Goal: Information Seeking & Learning: Learn about a topic

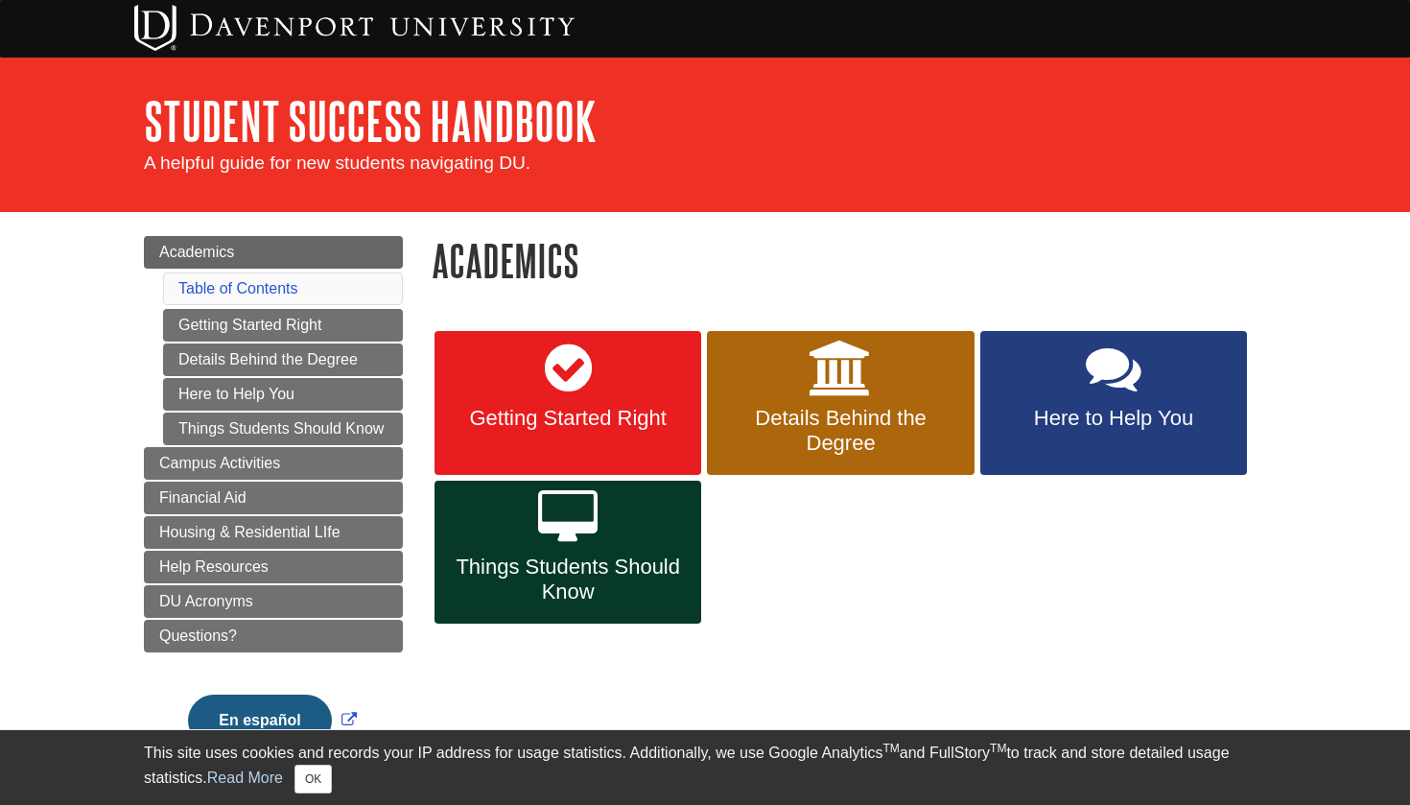
click at [577, 591] on span "Things Students Should Know" at bounding box center [568, 579] width 238 height 50
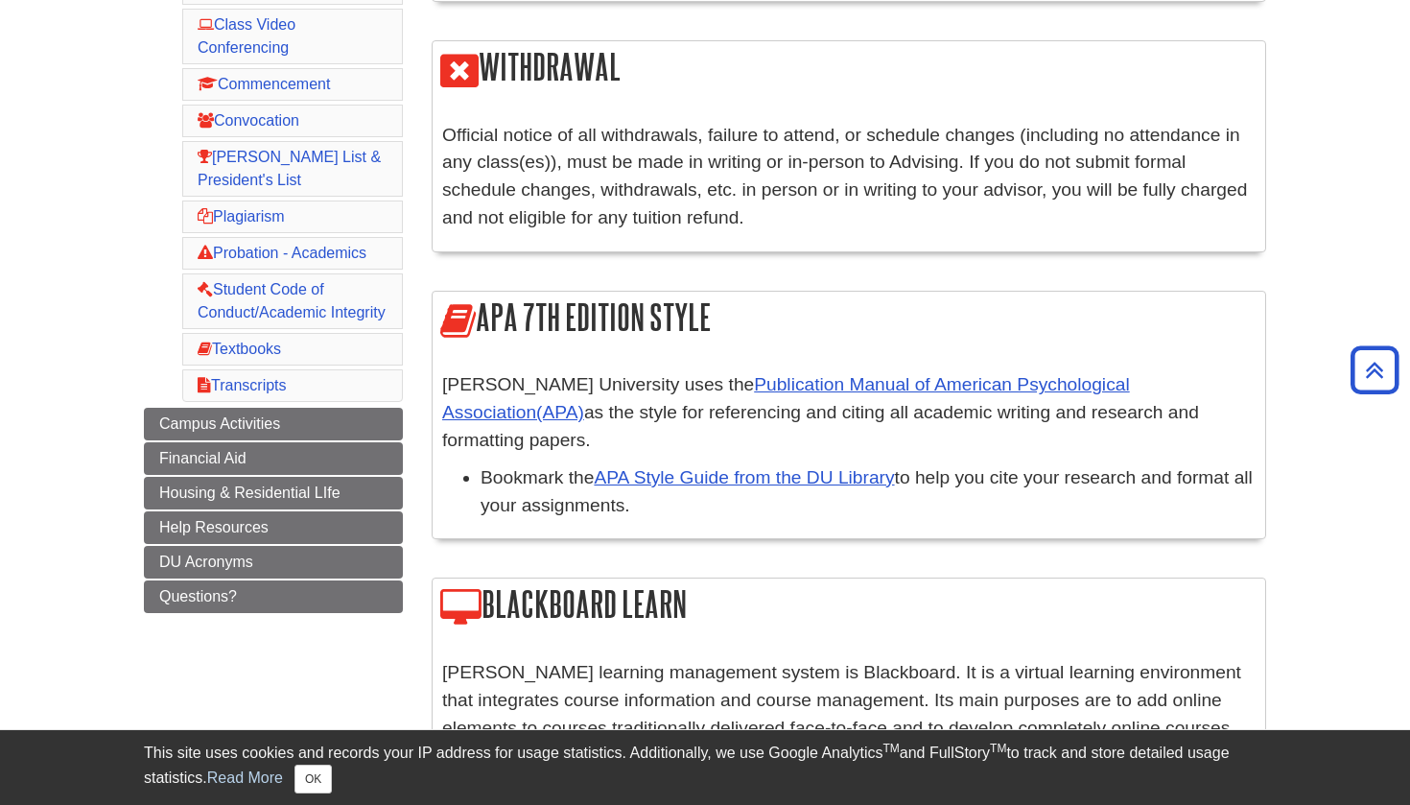
scroll to position [549, 0]
click at [835, 466] on link "APA Style Guide from the DU Library" at bounding box center [744, 476] width 300 height 20
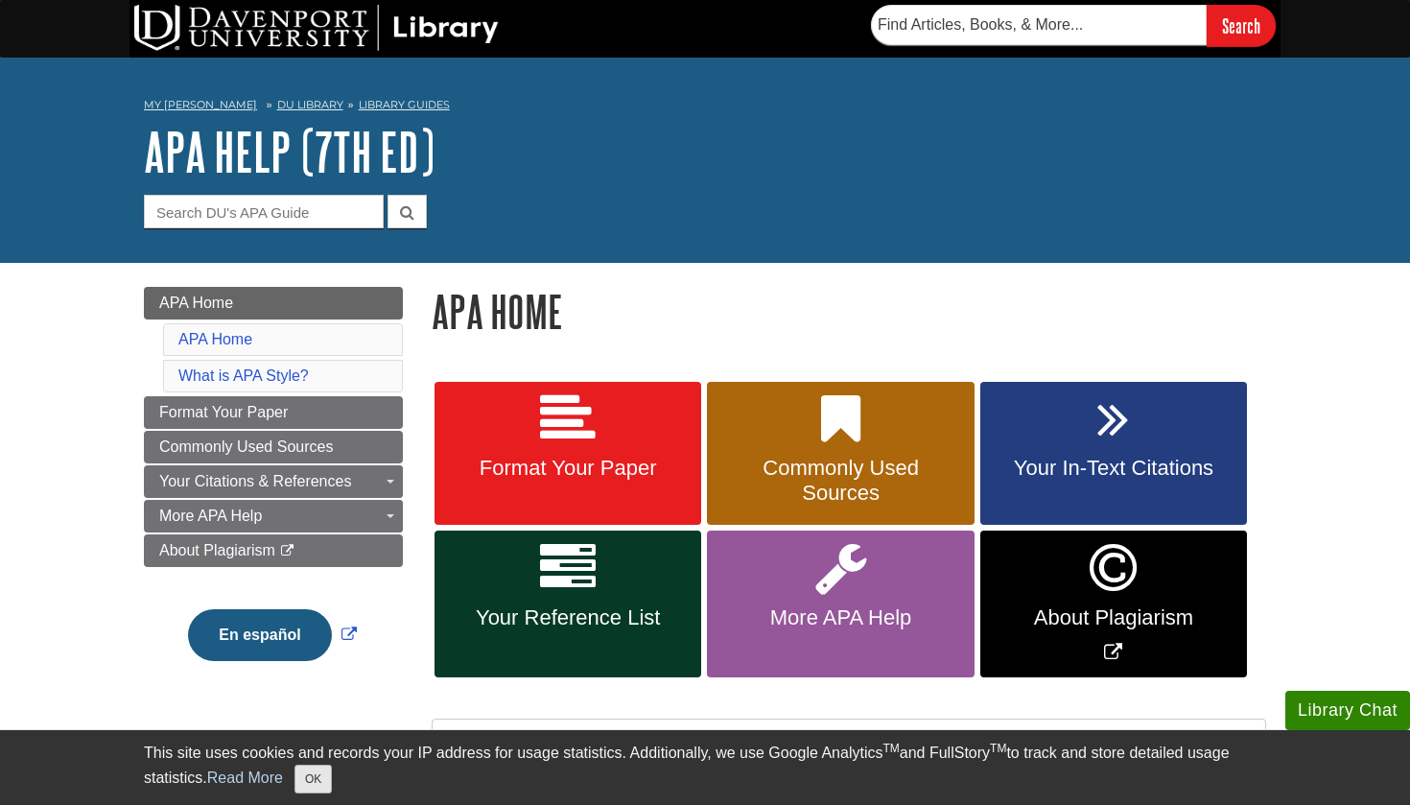
click at [328, 785] on button "OK" at bounding box center [312, 778] width 37 height 29
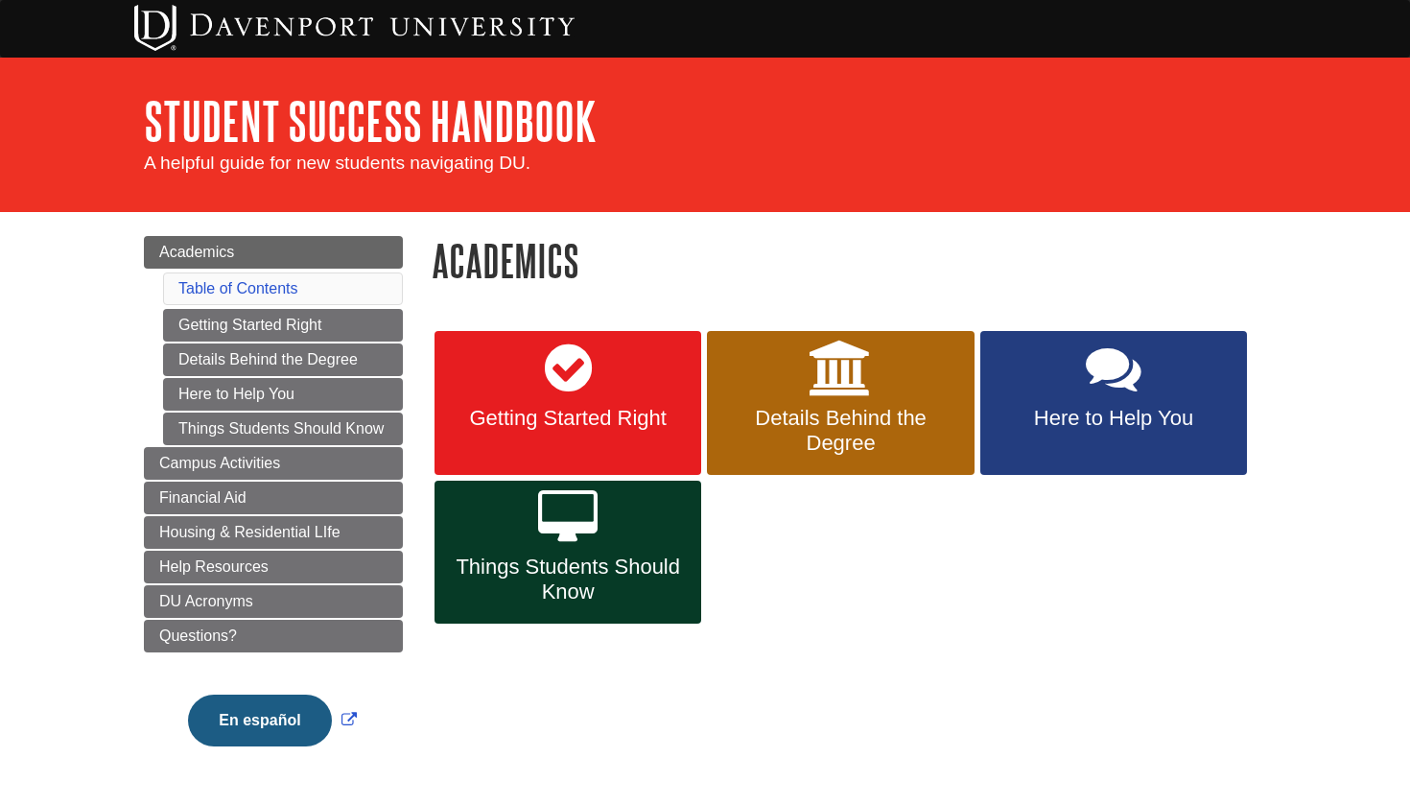
click at [537, 368] on link "Getting Started Right" at bounding box center [568, 403] width 267 height 144
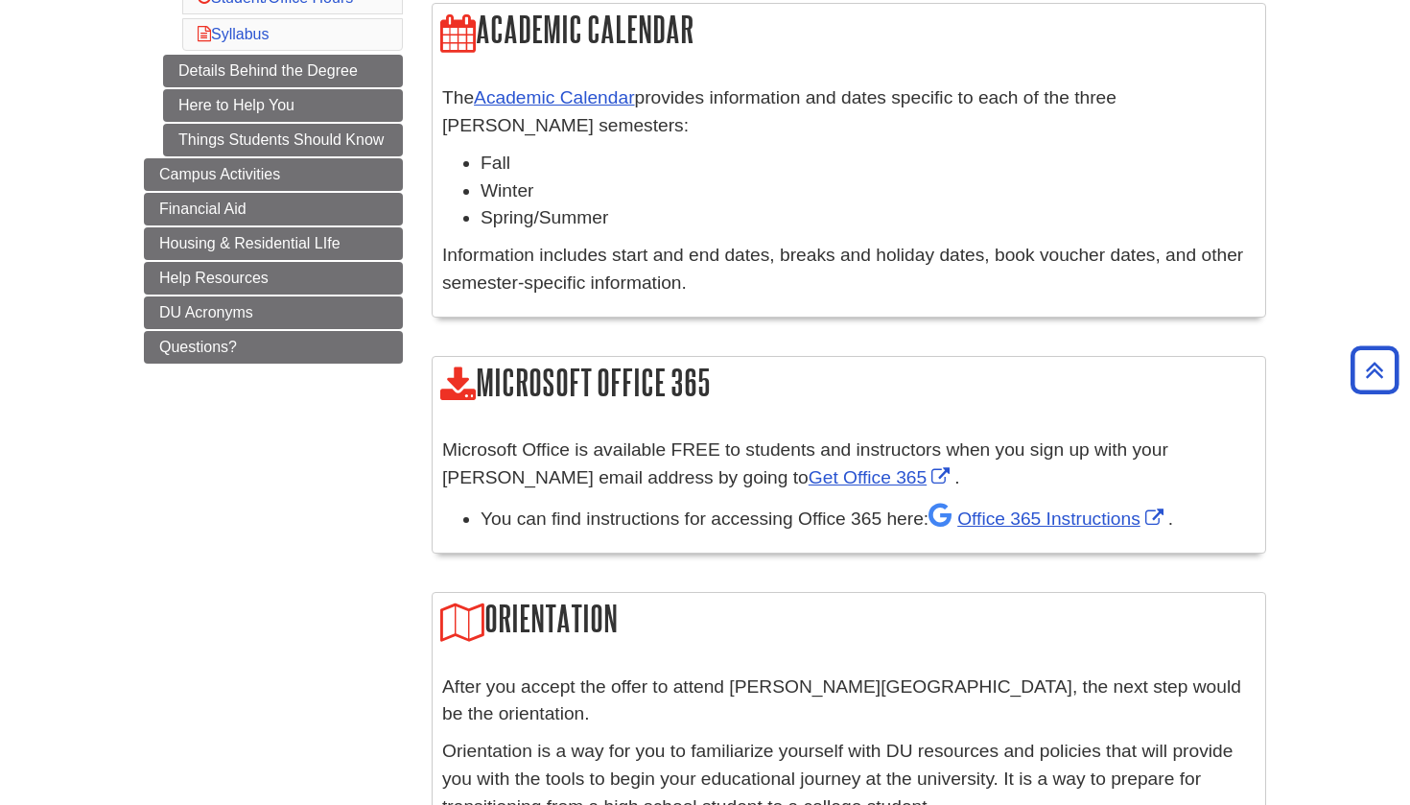
scroll to position [635, 0]
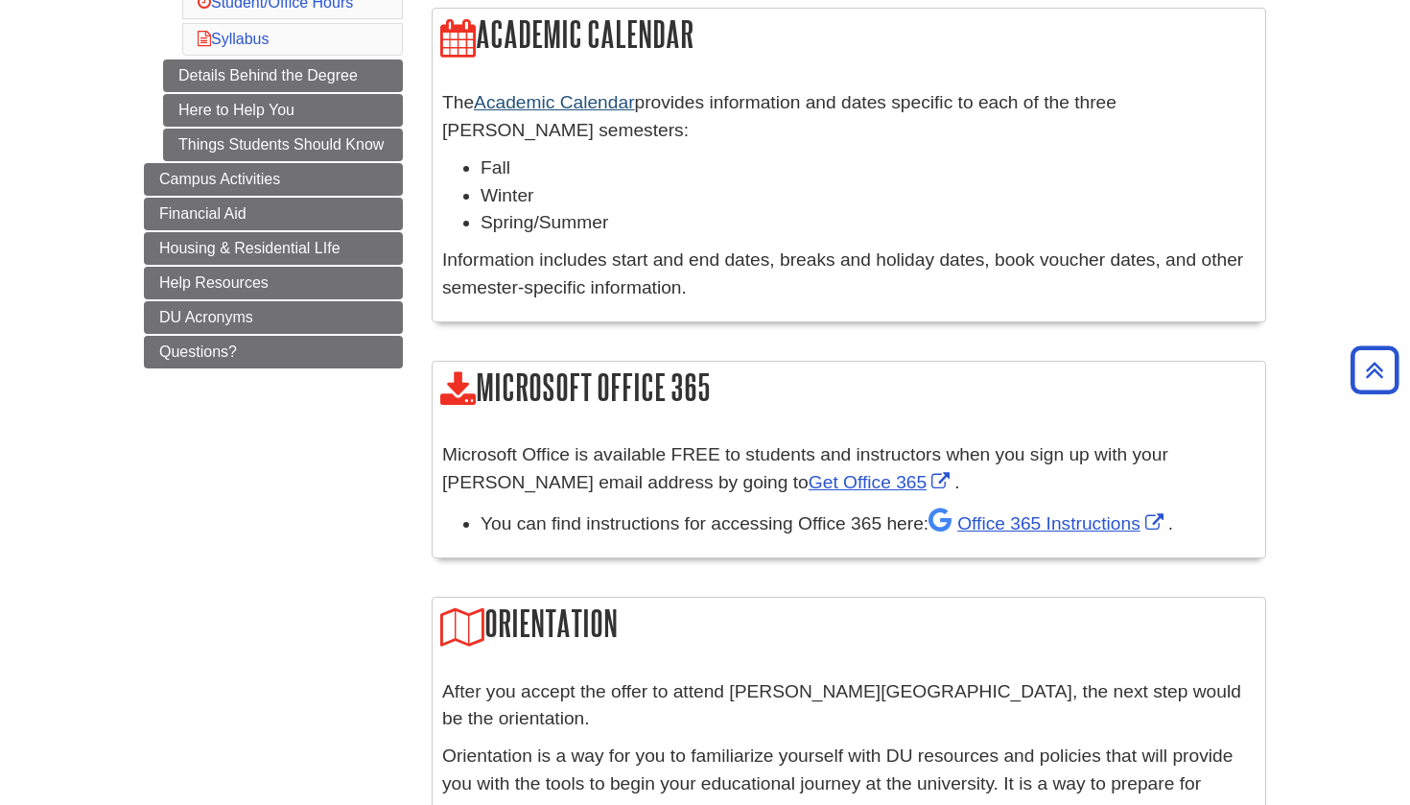
click at [603, 108] on link "Academic Calendar" at bounding box center [554, 102] width 160 height 20
